Goal: Task Accomplishment & Management: Manage account settings

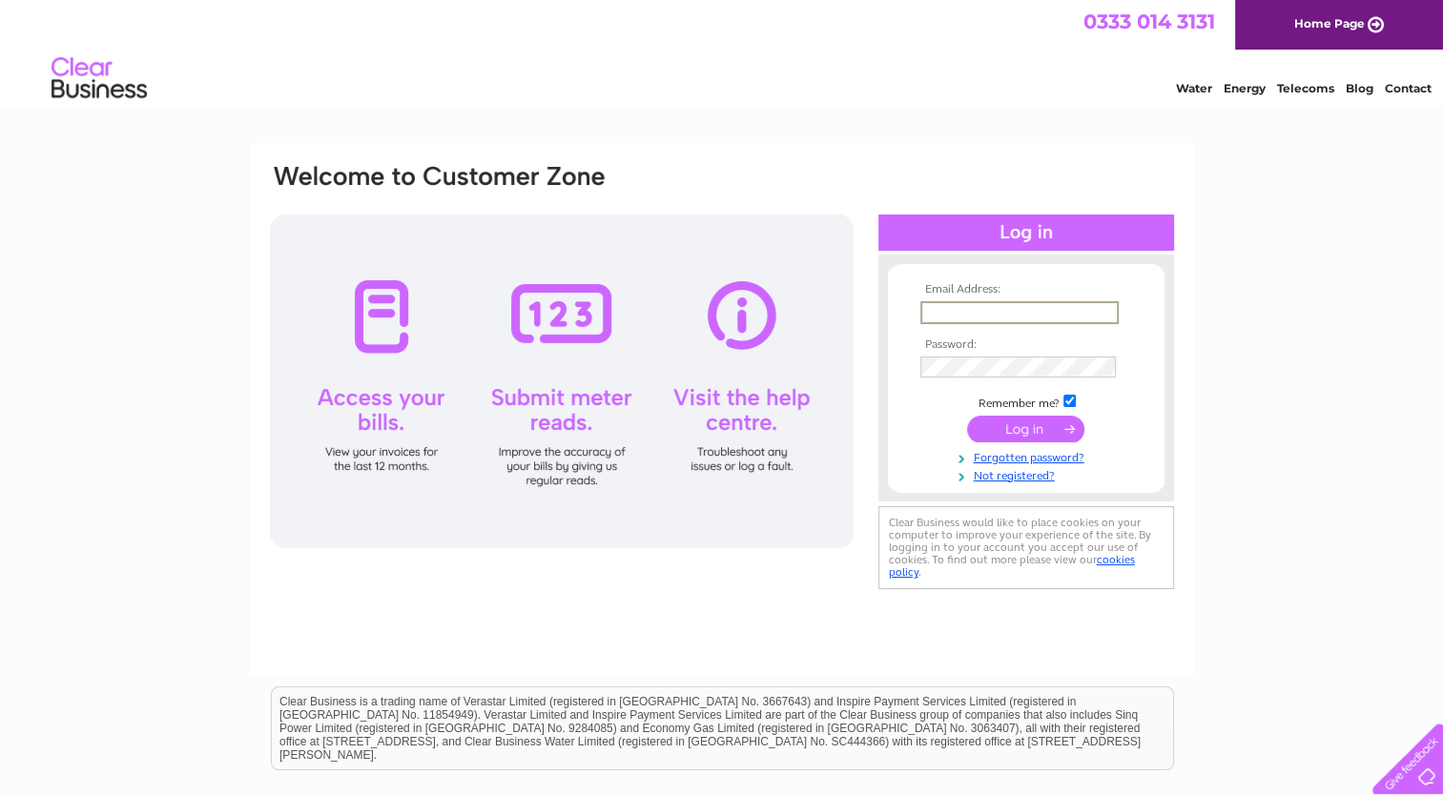
click at [1073, 313] on input "text" at bounding box center [1019, 312] width 198 height 23
type input "niki-noodles@live.co.uk"
click at [1045, 430] on input "submit" at bounding box center [1025, 427] width 117 height 27
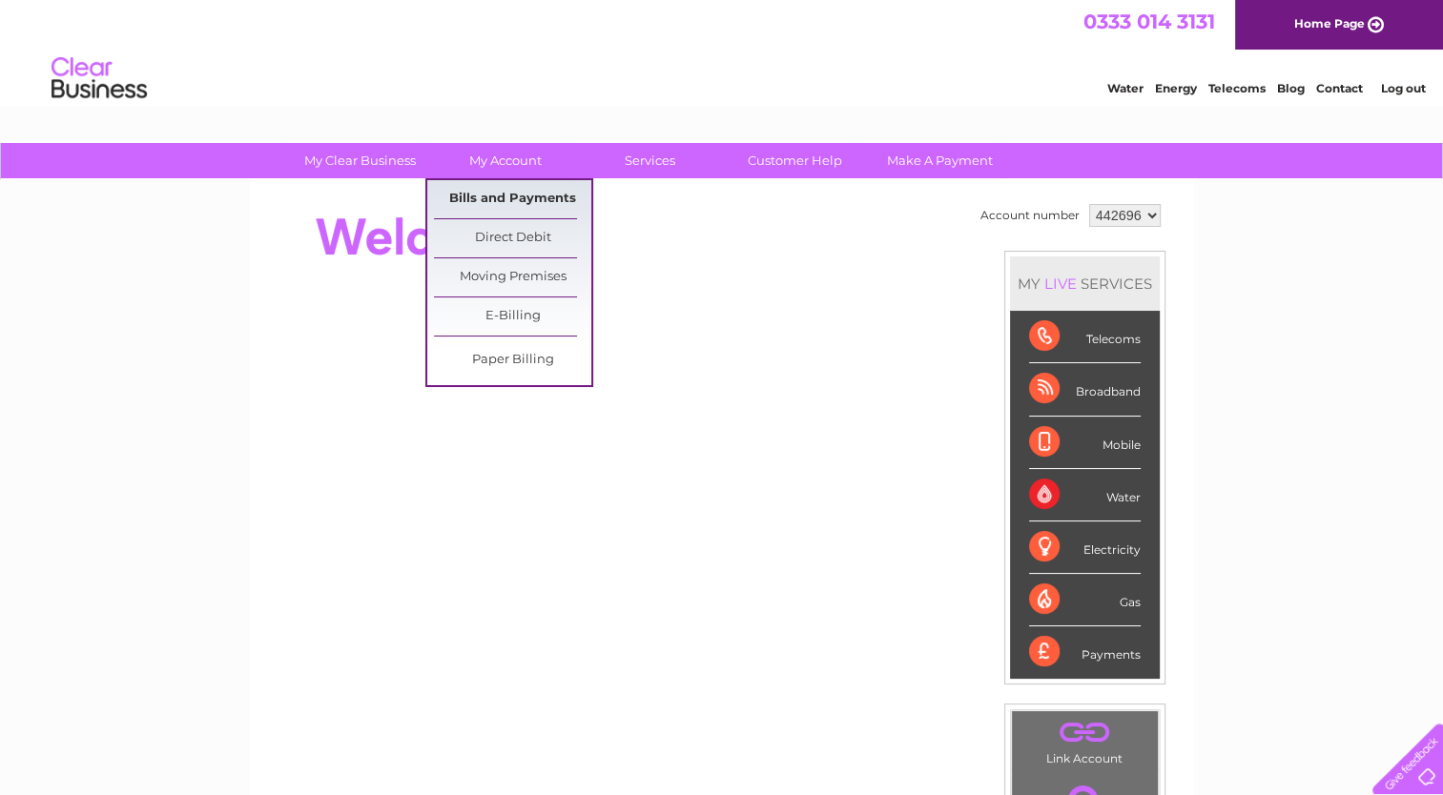
click at [521, 200] on link "Bills and Payments" at bounding box center [512, 199] width 157 height 38
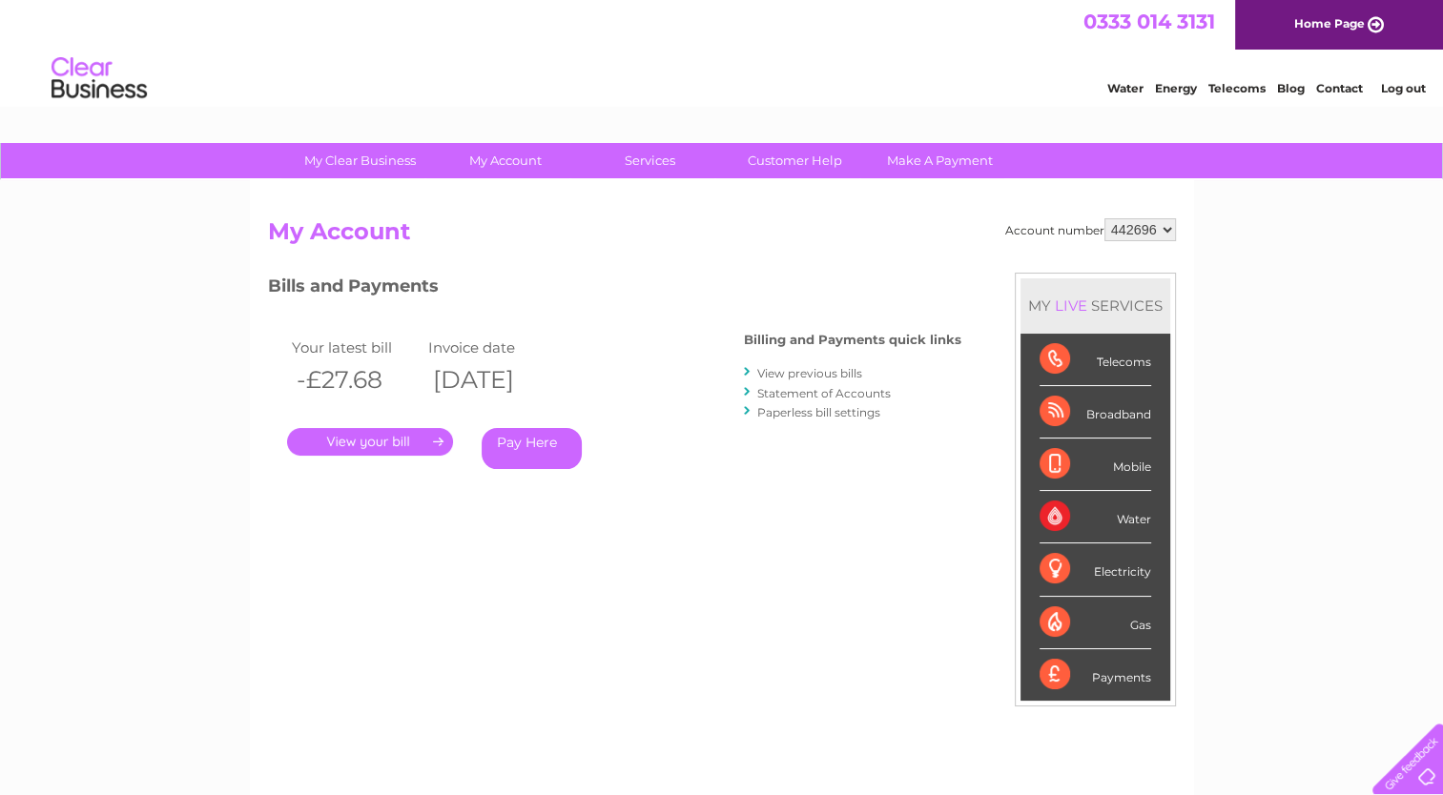
click at [397, 443] on link "." at bounding box center [370, 442] width 166 height 28
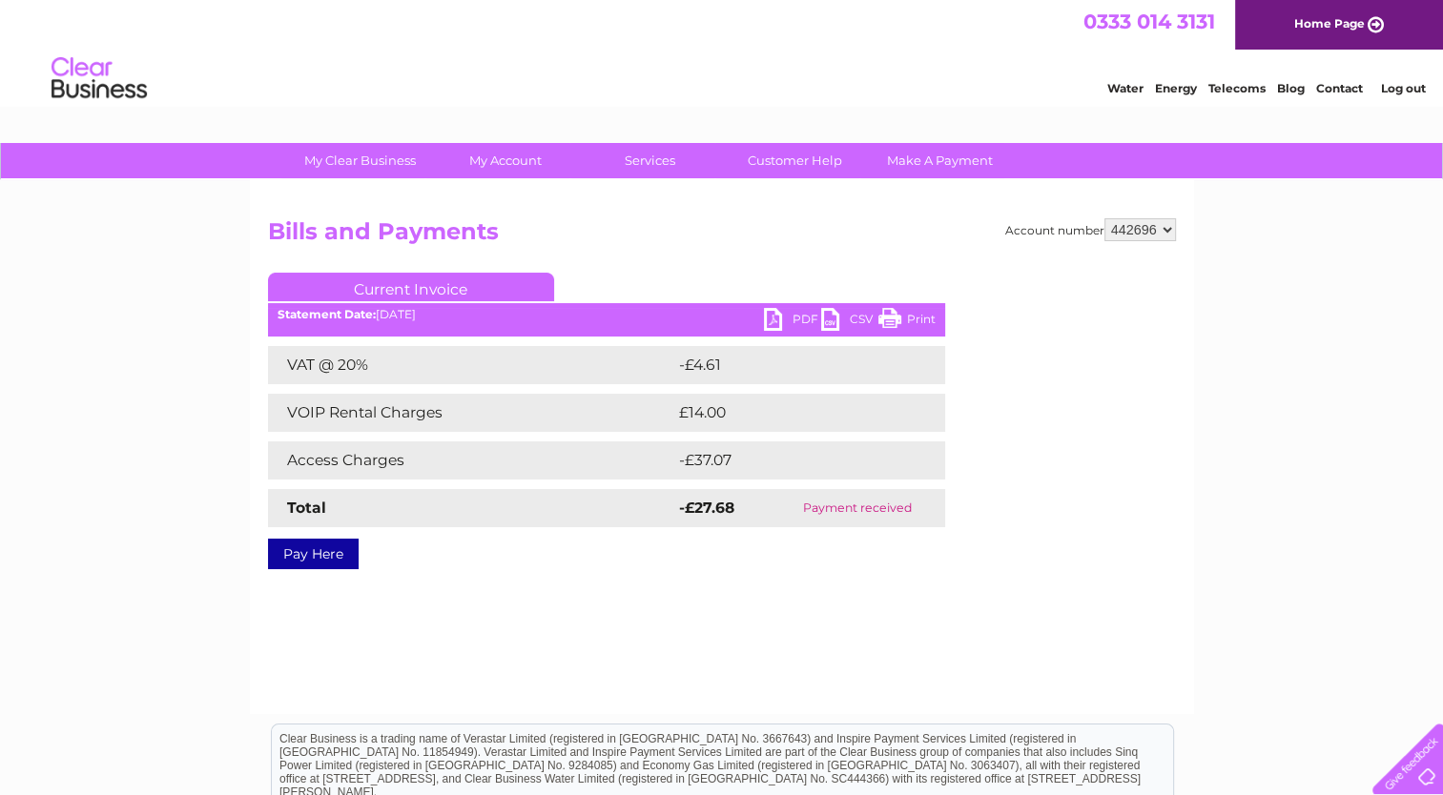
click at [911, 329] on link "Print" at bounding box center [906, 322] width 57 height 28
click at [1405, 90] on link "Log out" at bounding box center [1402, 88] width 45 height 14
